Goal: Check status: Check status

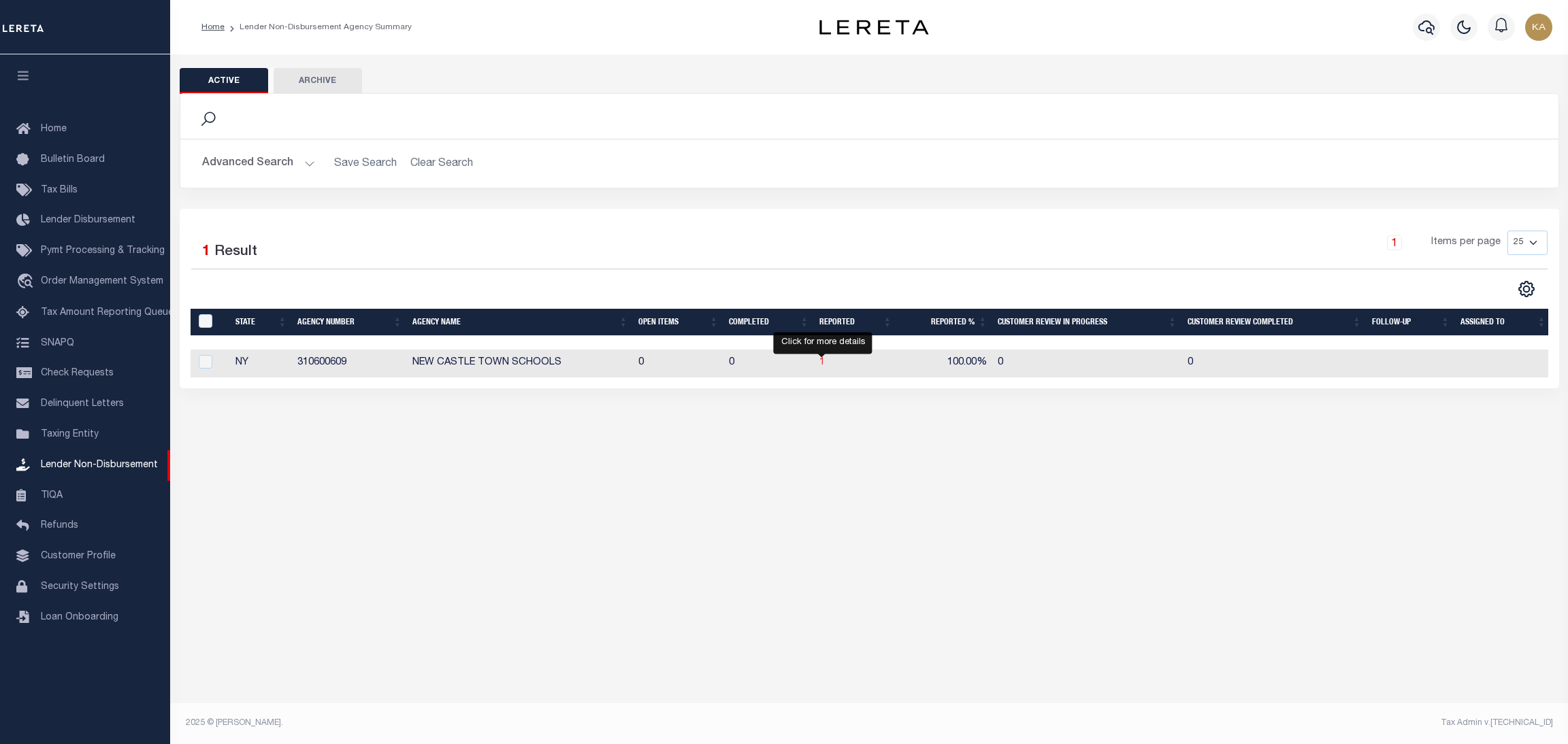
click at [822, 363] on span "1" at bounding box center [822, 362] width 5 height 9
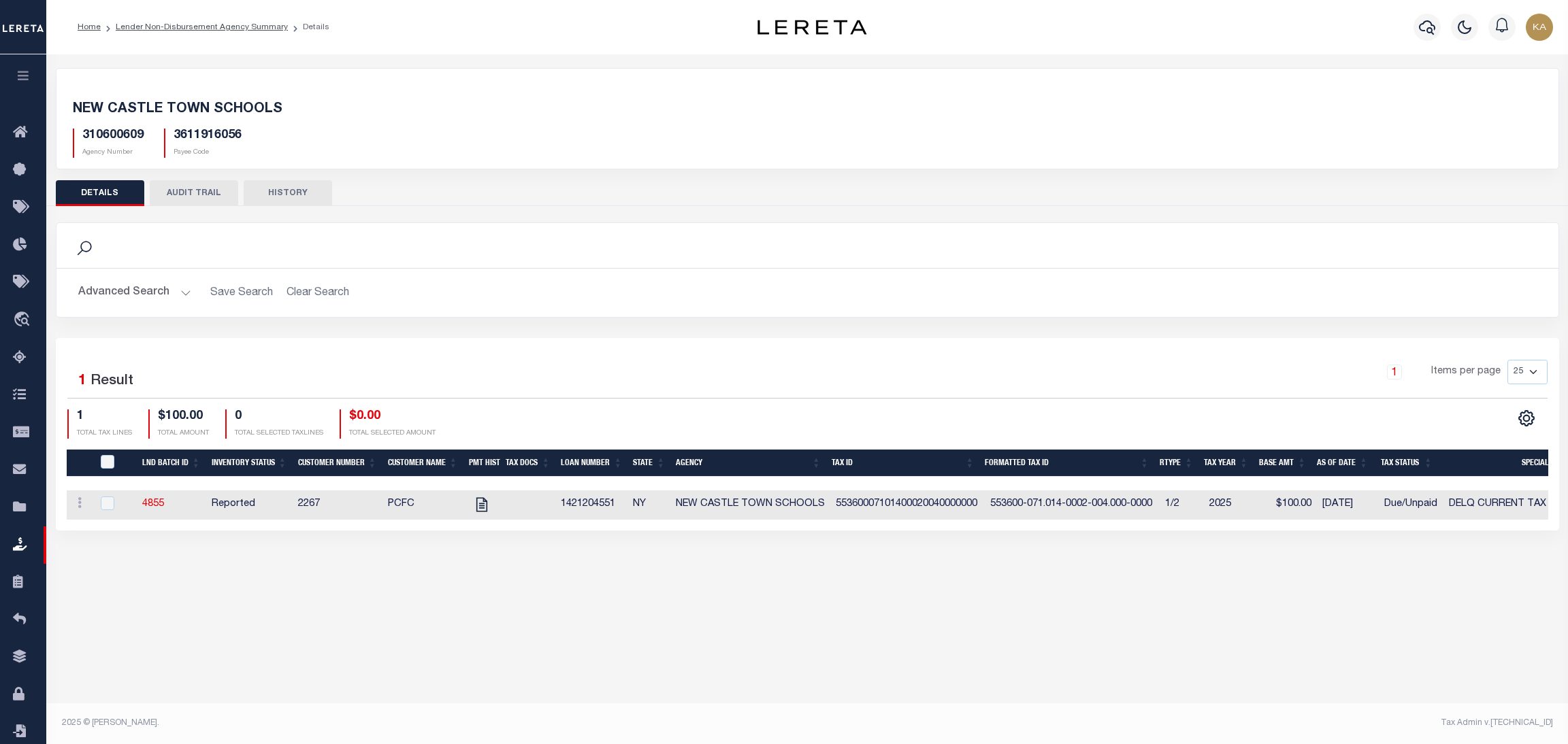
click at [204, 197] on button "AUDIT TRAIL" at bounding box center [194, 193] width 88 height 26
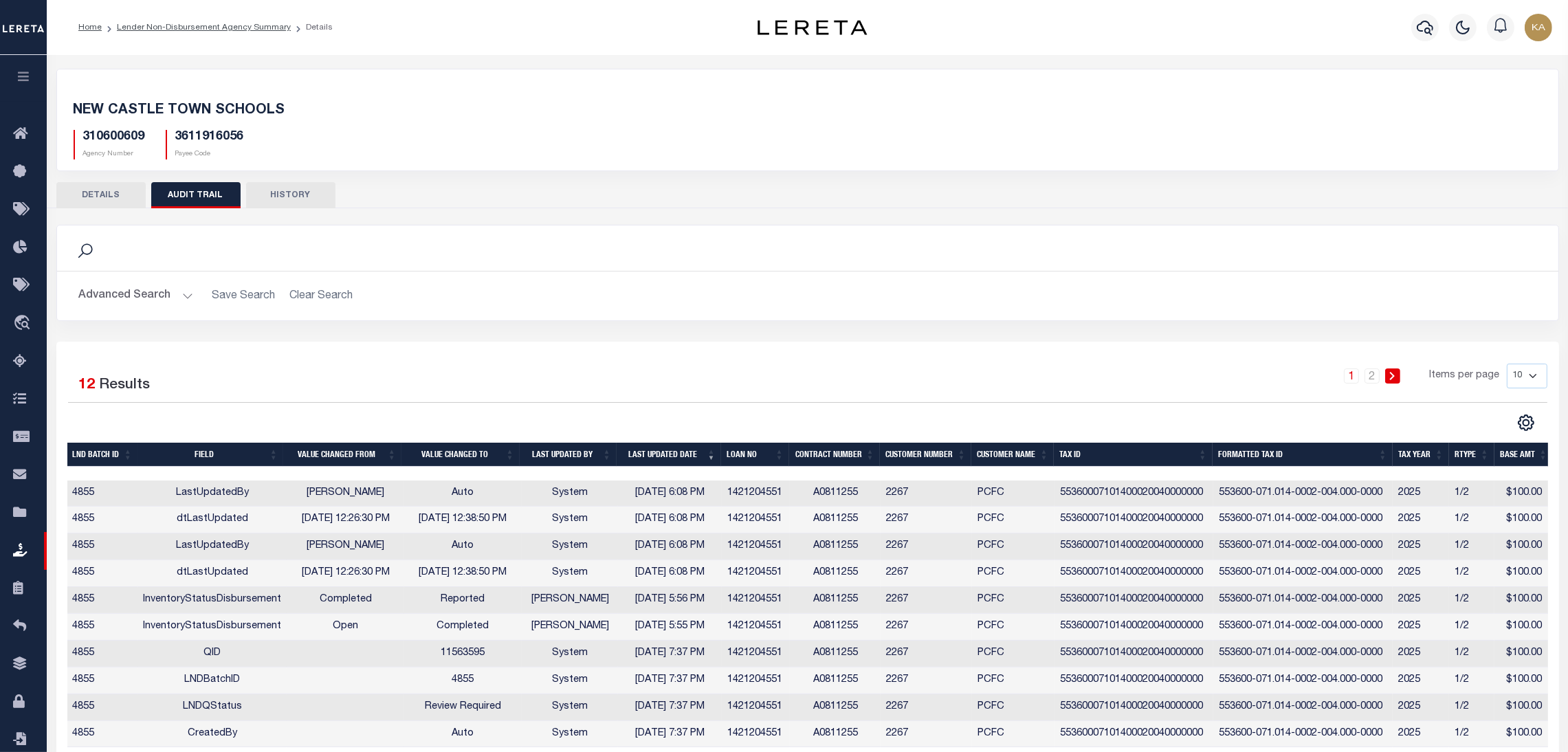
drag, startPoint x: 15, startPoint y: 213, endPoint x: 336, endPoint y: 280, distance: 327.9
click at [415, 283] on h2 "Advanced Search Save Search Clear Search" at bounding box center [808, 296] width 1480 height 27
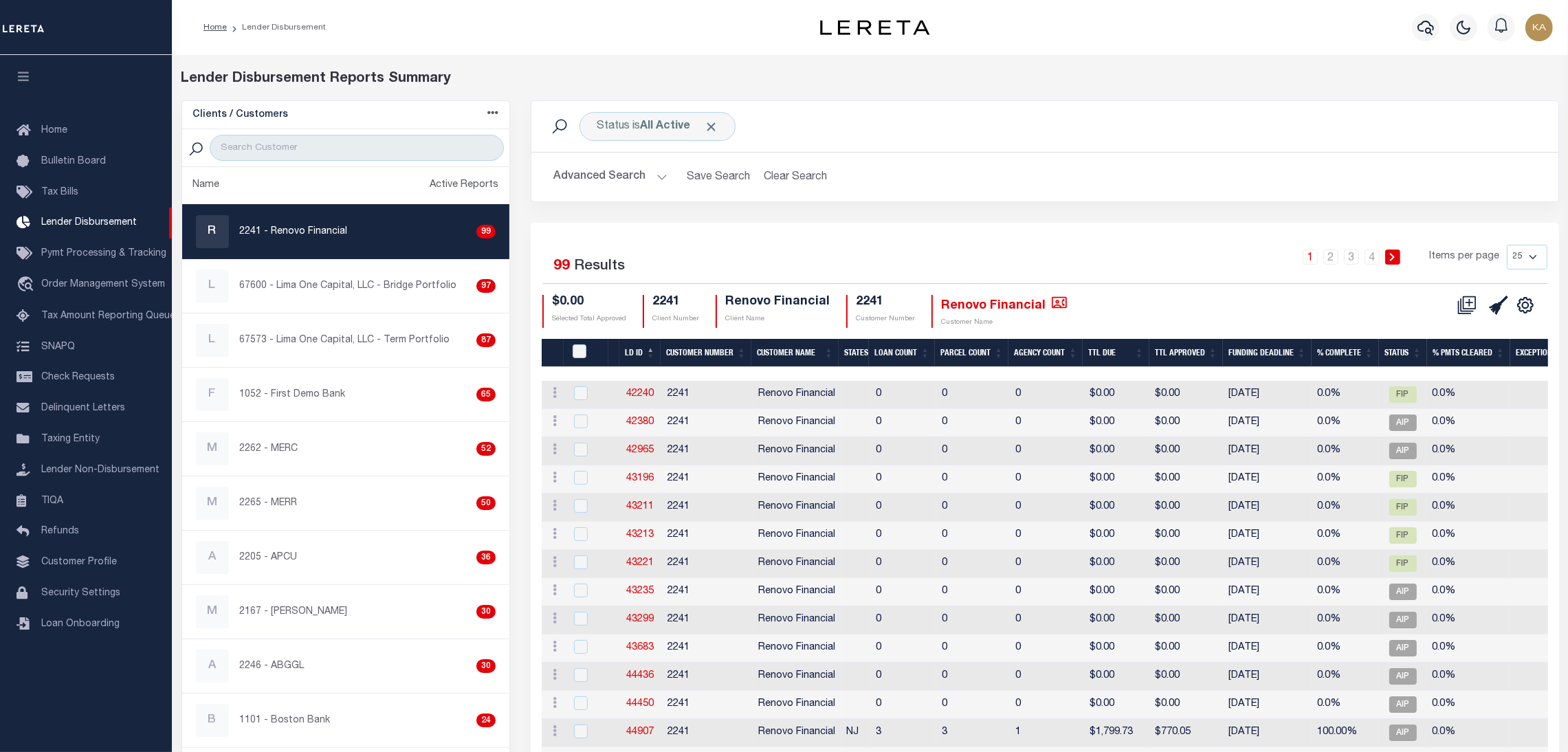
scroll to position [415, 0]
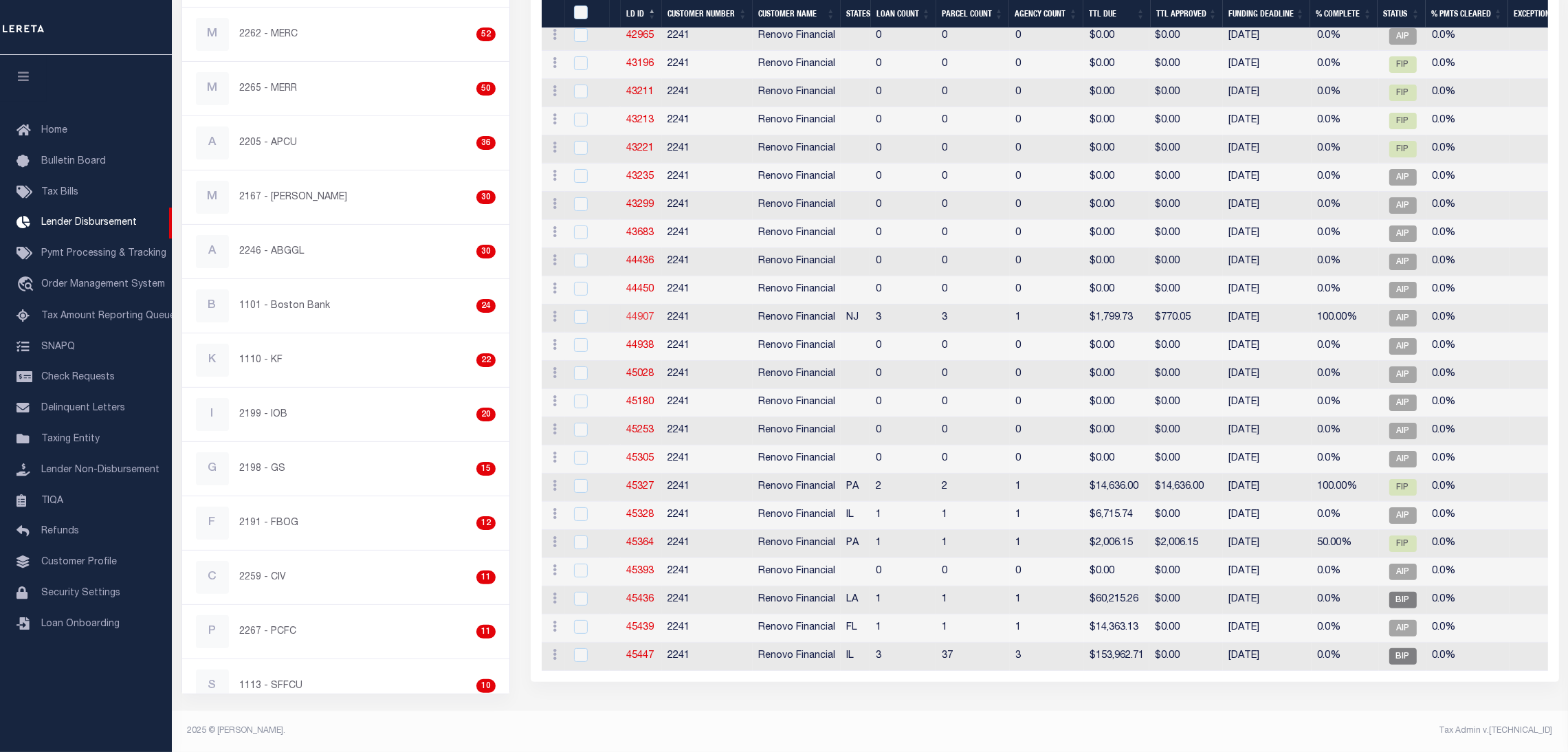
click at [642, 322] on link "44907" at bounding box center [640, 318] width 28 height 10
checkbox input "true"
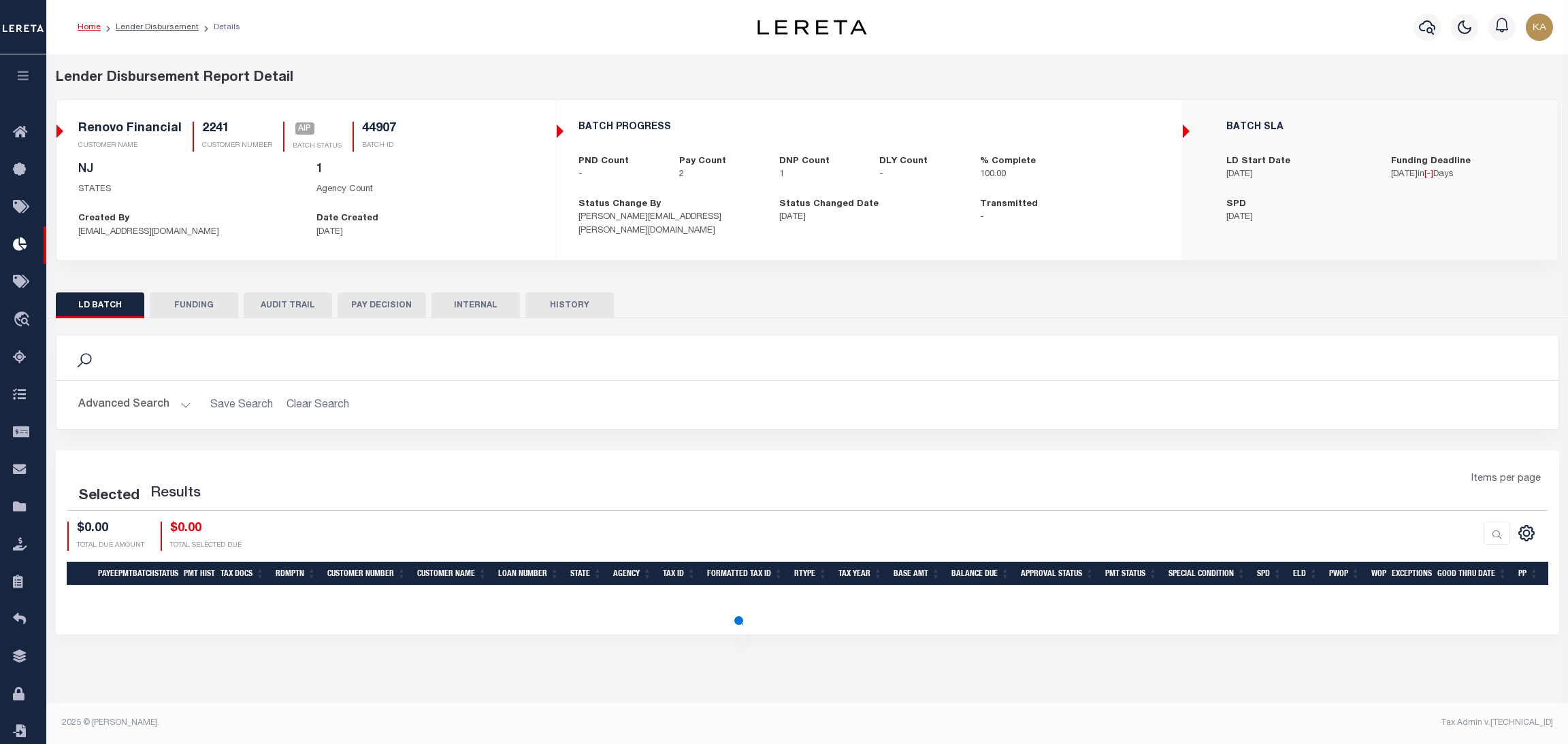
click at [304, 311] on button "AUDIT TRAIL" at bounding box center [287, 306] width 88 height 26
